Goal: Use online tool/utility: Utilize a website feature to perform a specific function

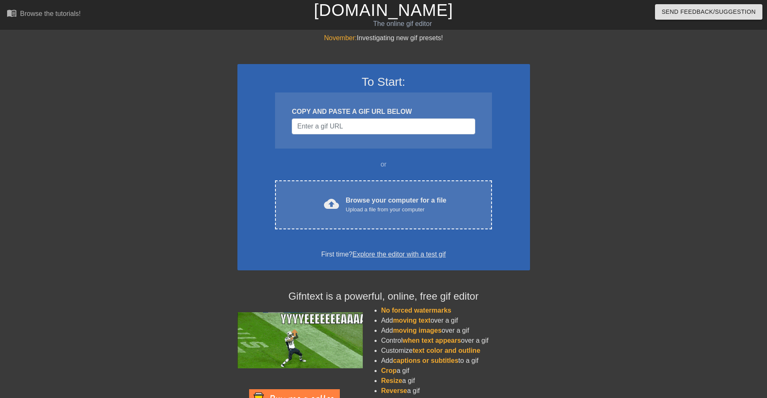
click at [383, 254] on link "Explore the editor with a test gif" at bounding box center [399, 253] width 93 height 7
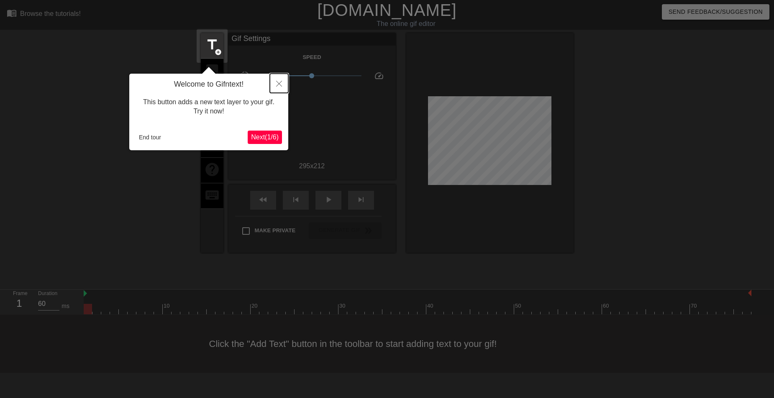
click at [281, 86] on icon "Close" at bounding box center [279, 84] width 6 height 6
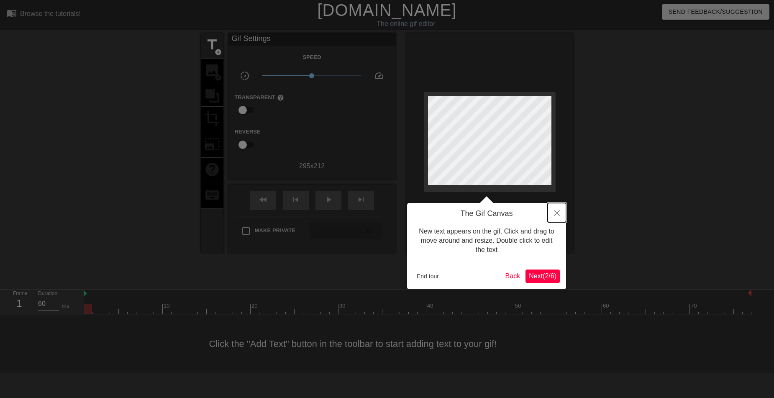
click at [560, 215] on button "Close" at bounding box center [556, 212] width 18 height 19
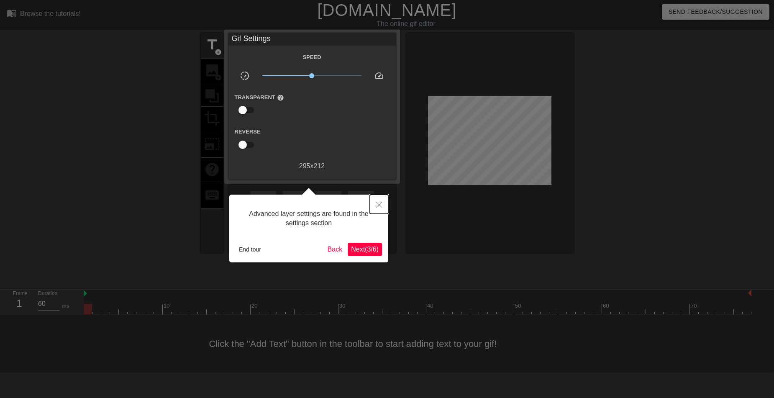
click at [378, 205] on icon "Close" at bounding box center [379, 205] width 6 height 6
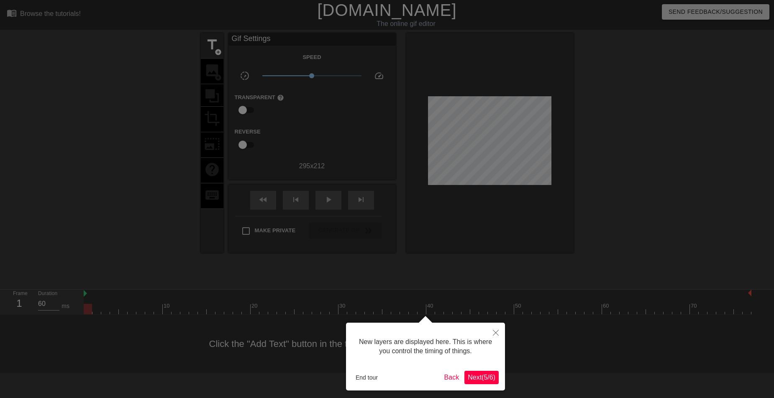
scroll to position [7, 0]
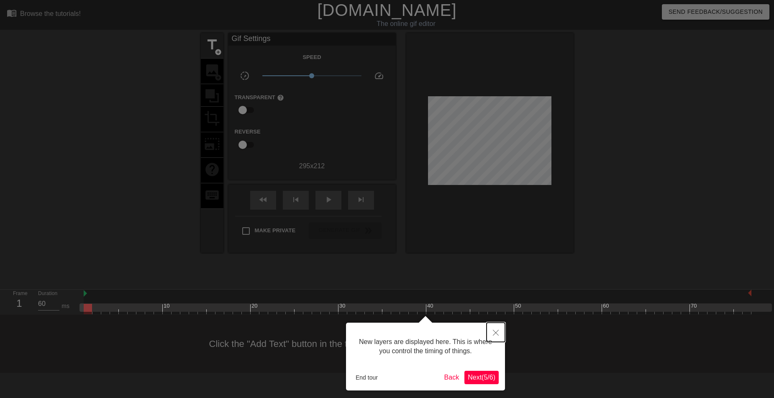
click at [493, 331] on icon "Close" at bounding box center [496, 333] width 6 height 6
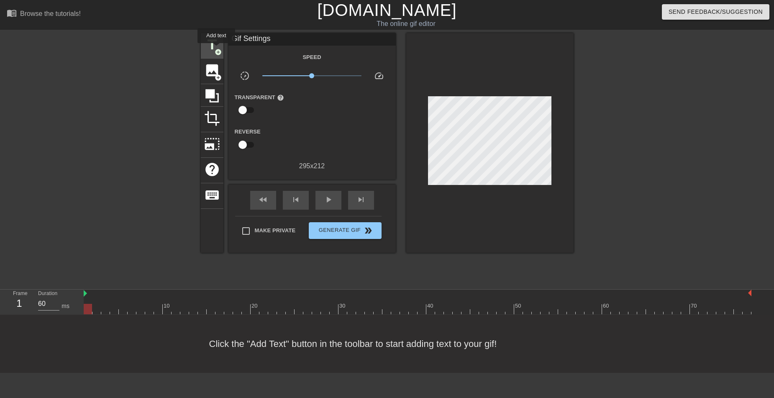
click at [216, 49] on span "add_circle" at bounding box center [218, 52] width 7 height 7
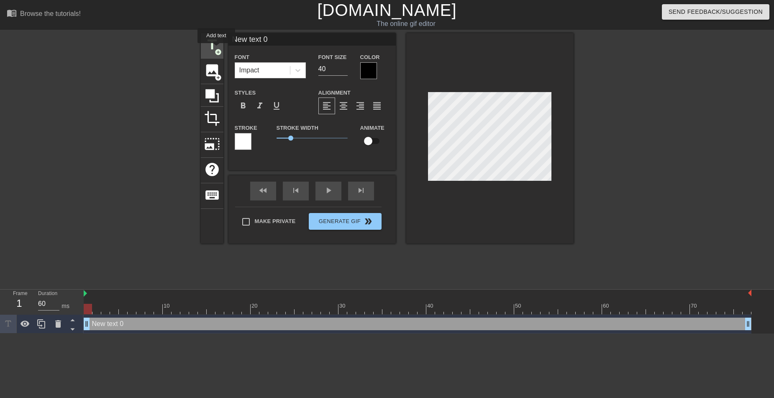
scroll to position [0, 0]
click at [202, 66] on div "image add_circle" at bounding box center [212, 72] width 23 height 26
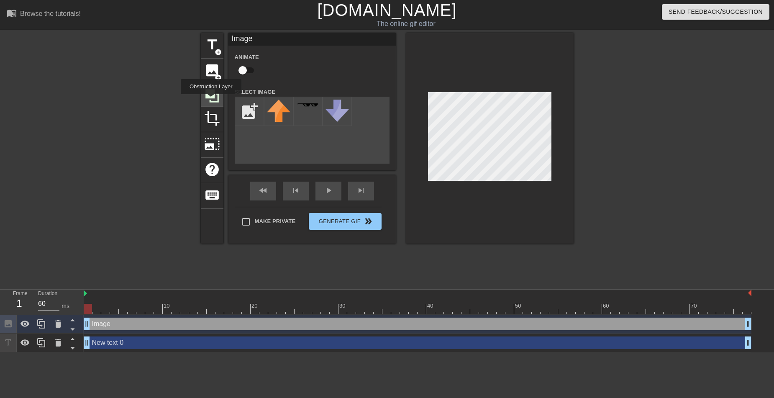
click at [211, 100] on icon at bounding box center [212, 96] width 16 height 16
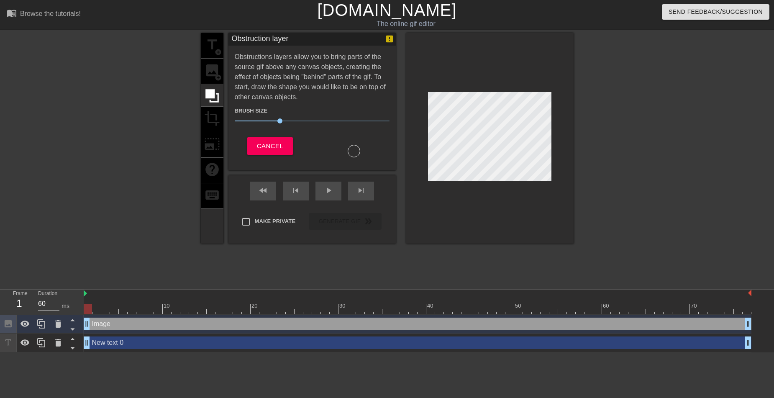
click at [211, 120] on div "title add_circle image add_circle crop photo_size_select_large help keyboard" at bounding box center [212, 138] width 23 height 210
click at [269, 145] on span "Cancel" at bounding box center [270, 146] width 26 height 11
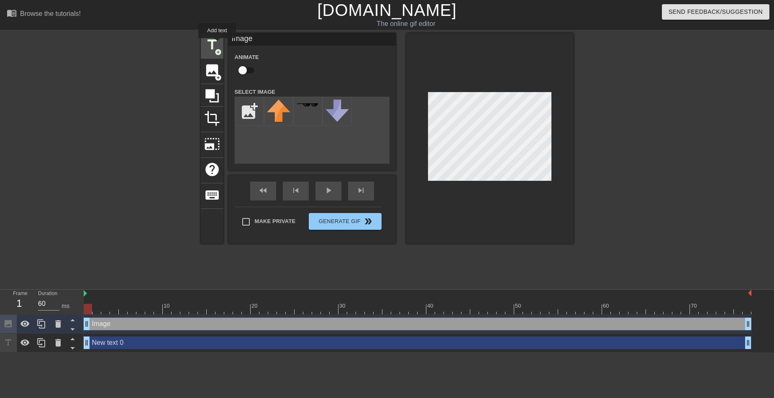
click at [217, 44] on span "title" at bounding box center [212, 45] width 16 height 16
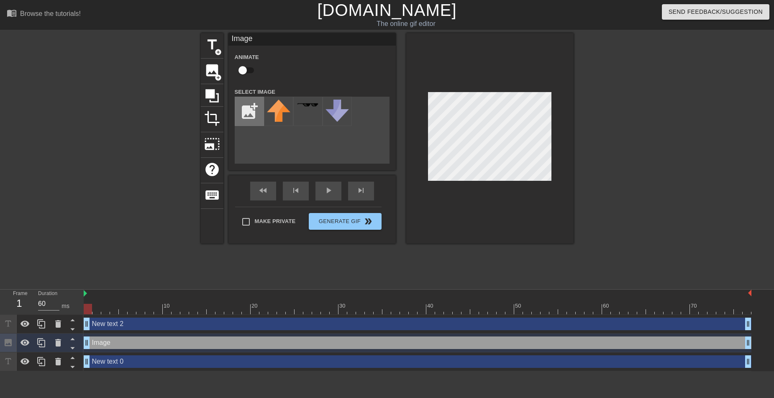
click at [258, 113] on input "file" at bounding box center [249, 111] width 28 height 28
click at [273, 116] on img at bounding box center [278, 111] width 23 height 22
click at [311, 110] on div at bounding box center [307, 111] width 29 height 29
click at [344, 111] on img at bounding box center [336, 111] width 23 height 22
click at [330, 111] on img at bounding box center [336, 111] width 23 height 22
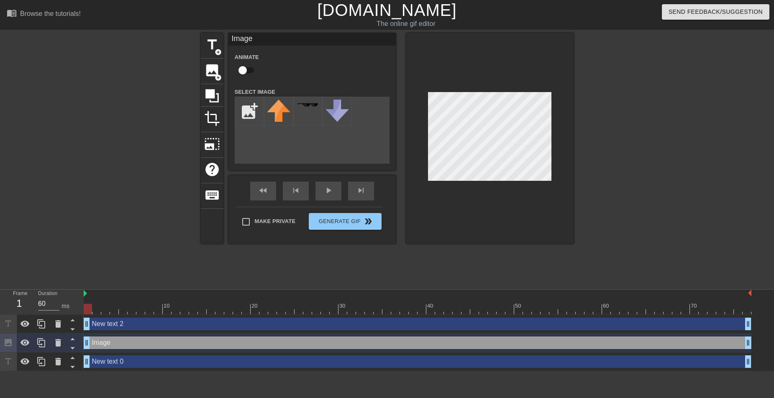
click at [427, 181] on div at bounding box center [489, 138] width 167 height 210
click at [554, 144] on div at bounding box center [489, 138] width 167 height 210
click at [243, 73] on input "checkbox" at bounding box center [243, 70] width 48 height 16
click at [243, 73] on input "checkbox" at bounding box center [251, 70] width 48 height 16
checkbox input "false"
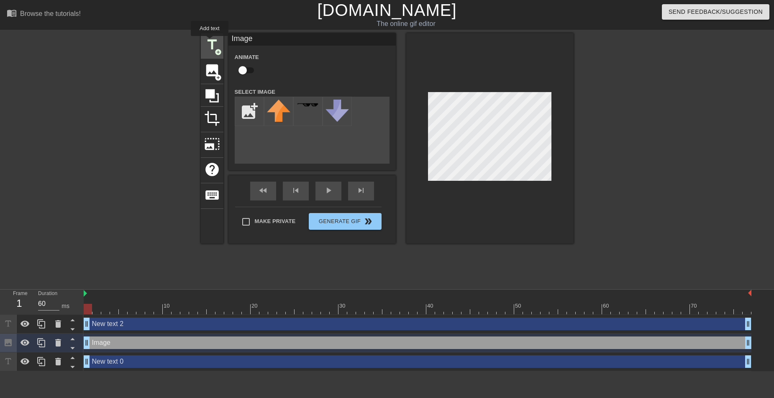
click at [210, 42] on span "title" at bounding box center [212, 45] width 16 height 16
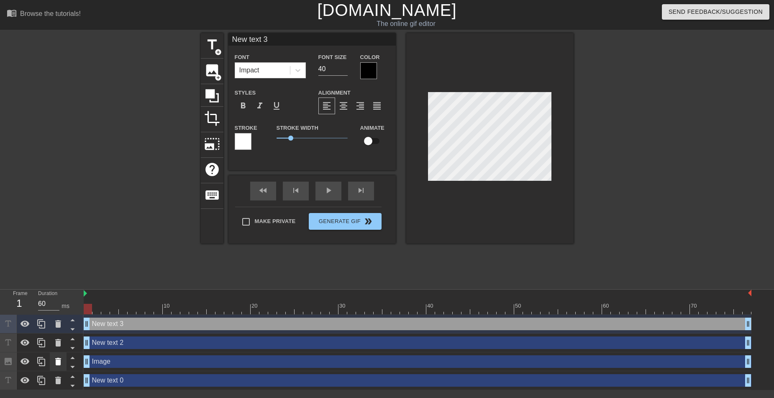
click at [57, 363] on icon at bounding box center [58, 362] width 6 height 8
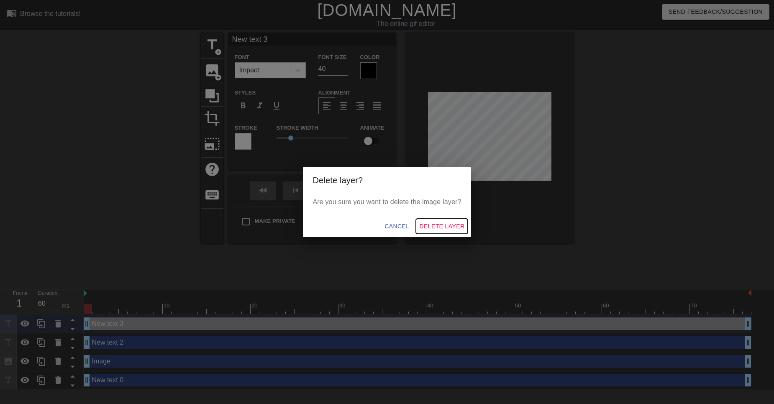
click at [428, 229] on span "Delete Layer" at bounding box center [441, 226] width 45 height 10
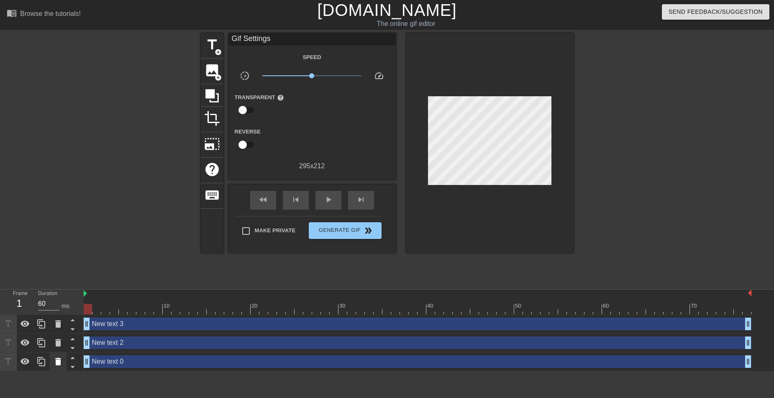
click at [59, 362] on icon at bounding box center [58, 362] width 6 height 8
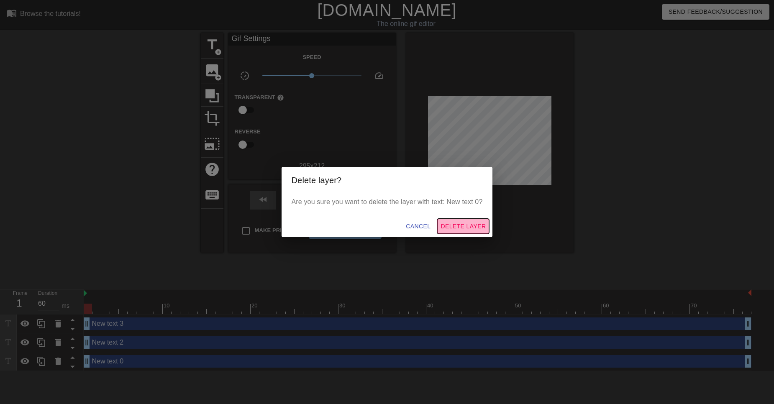
click at [455, 228] on span "Delete Layer" at bounding box center [462, 226] width 45 height 10
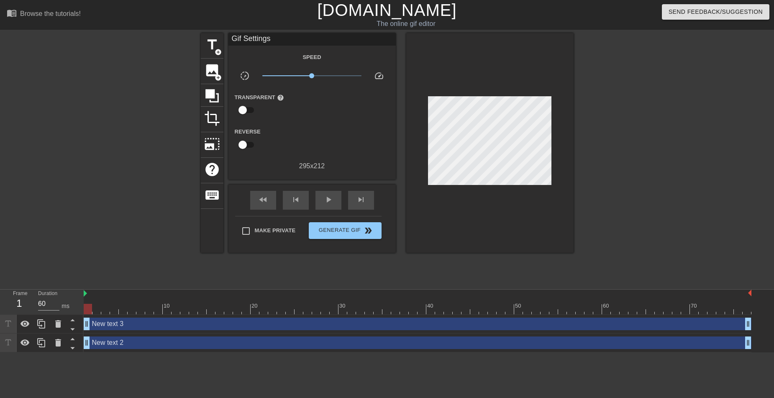
click at [322, 322] on div "New text 3 drag_handle drag_handle" at bounding box center [417, 323] width 667 height 13
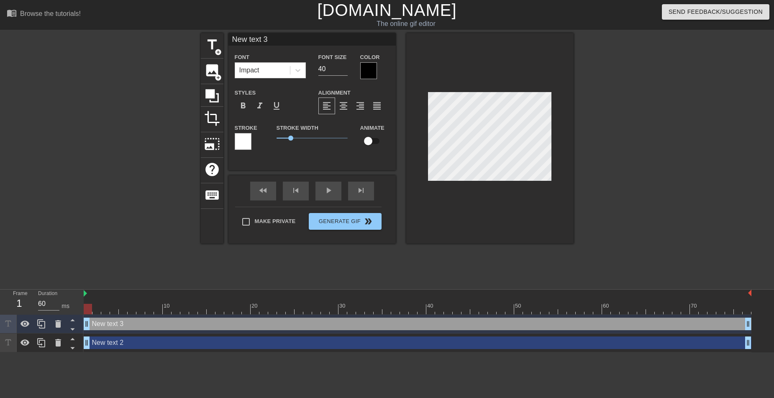
click at [267, 340] on div "New text 2 drag_handle drag_handle" at bounding box center [417, 342] width 667 height 13
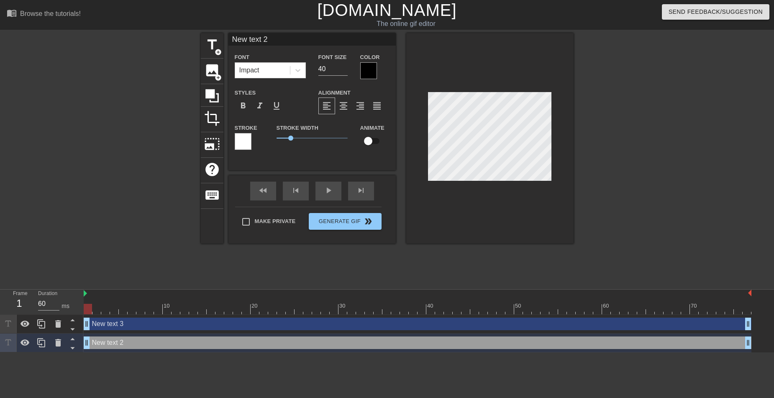
click at [262, 325] on div "New text 3 drag_handle drag_handle" at bounding box center [417, 323] width 667 height 13
type input "New text 3"
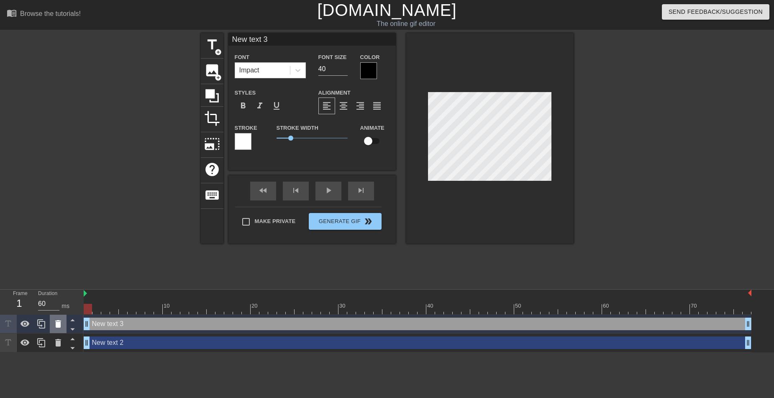
click at [55, 324] on icon at bounding box center [58, 324] width 10 height 10
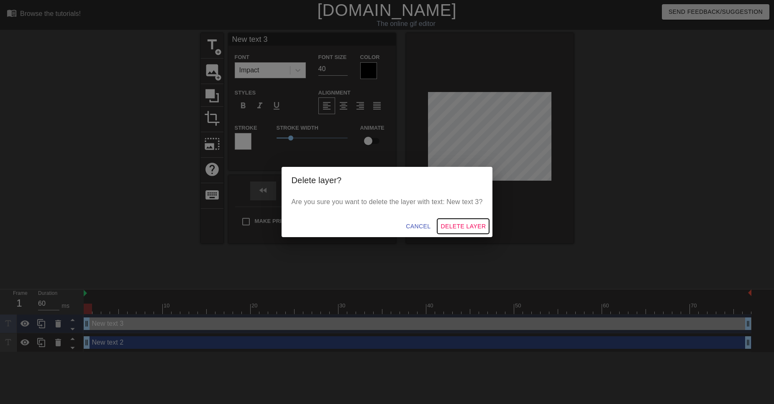
click at [463, 225] on span "Delete Layer" at bounding box center [462, 226] width 45 height 10
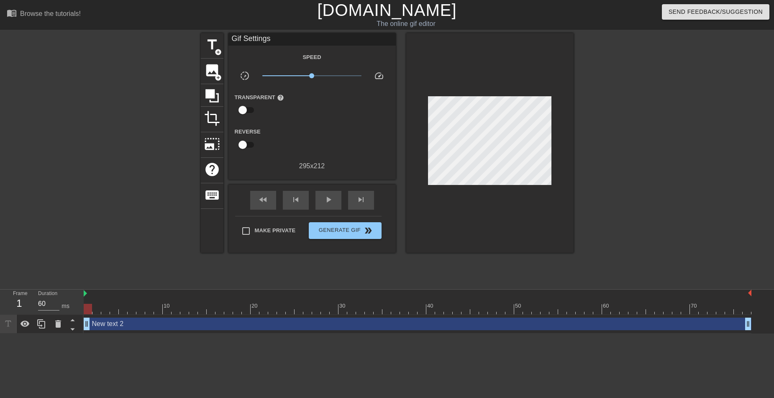
click at [250, 108] on input "checkbox" at bounding box center [243, 110] width 48 height 16
click at [314, 112] on div at bounding box center [312, 110] width 17 height 17
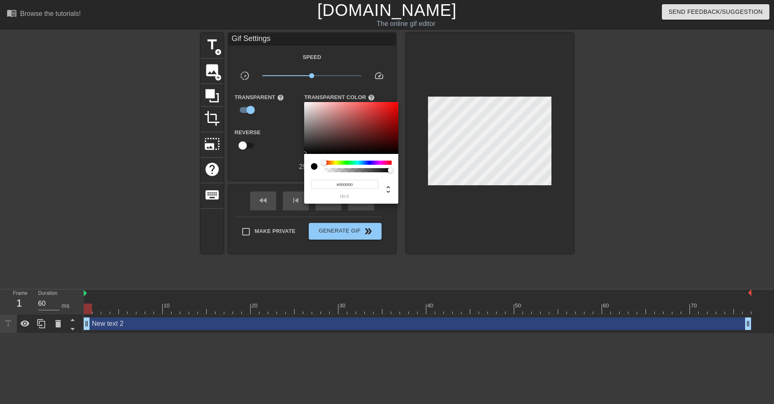
click at [261, 167] on div at bounding box center [387, 202] width 774 height 404
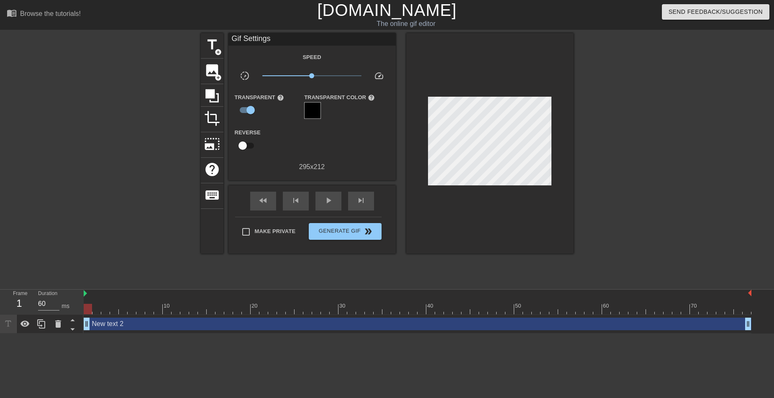
click at [304, 167] on div "295 x 212" at bounding box center [311, 167] width 167 height 10
click at [248, 112] on input "checkbox" at bounding box center [251, 110] width 48 height 16
checkbox input "false"
click at [246, 143] on input "checkbox" at bounding box center [243, 145] width 48 height 16
click at [246, 143] on input "checkbox" at bounding box center [251, 145] width 48 height 16
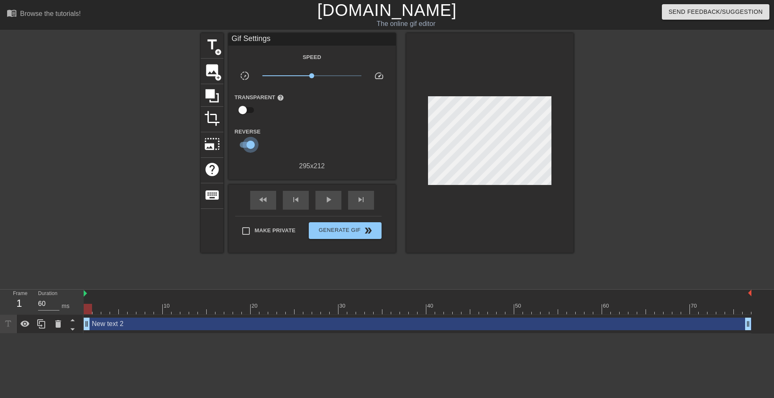
checkbox input "false"
click at [60, 326] on icon at bounding box center [58, 324] width 6 height 8
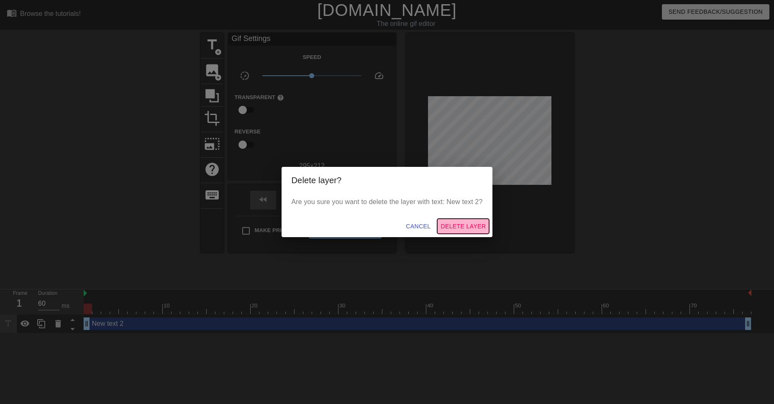
click at [477, 221] on span "Delete Layer" at bounding box center [462, 226] width 45 height 10
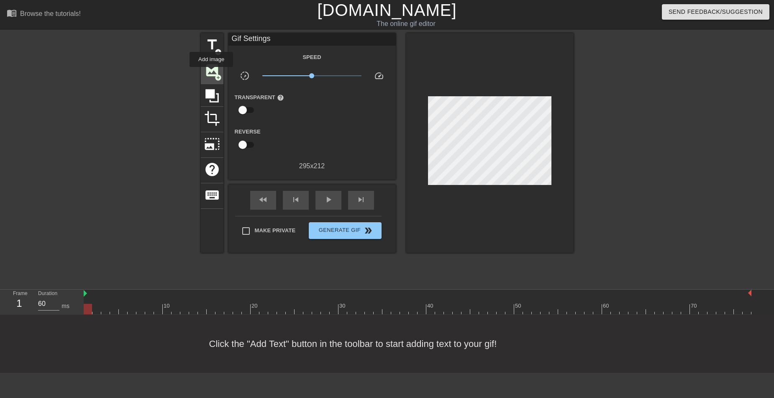
click at [211, 73] on span "image" at bounding box center [212, 70] width 16 height 16
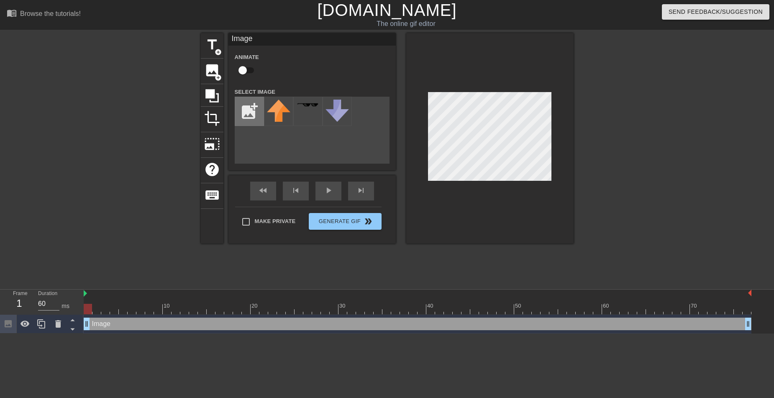
click at [260, 120] on input "file" at bounding box center [249, 111] width 28 height 28
